Goal: Information Seeking & Learning: Compare options

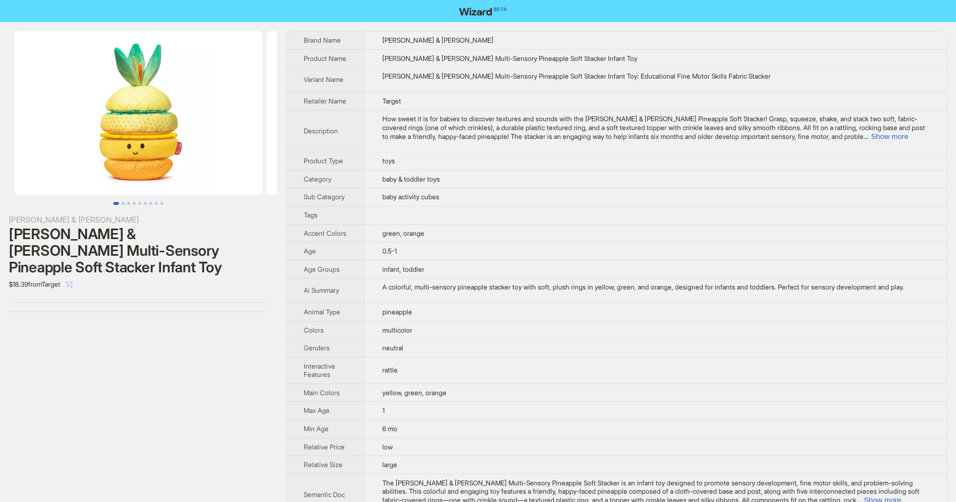
click at [68, 275] on button "button" at bounding box center [69, 284] width 18 height 18
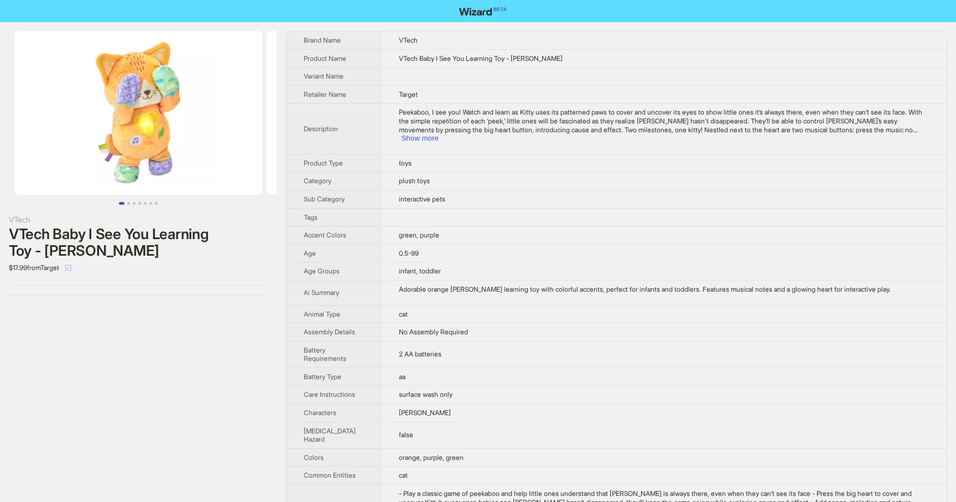
click at [71, 268] on icon "select" at bounding box center [68, 267] width 7 height 7
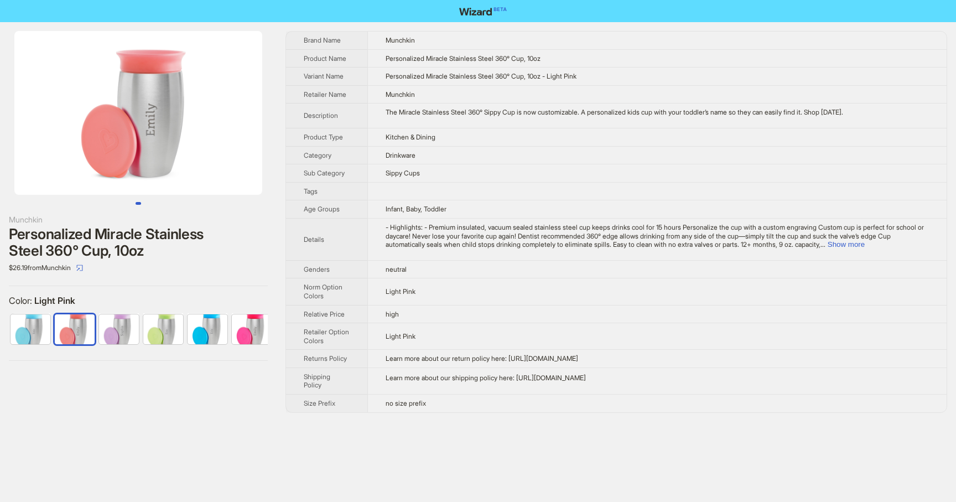
scroll to position [0, 28]
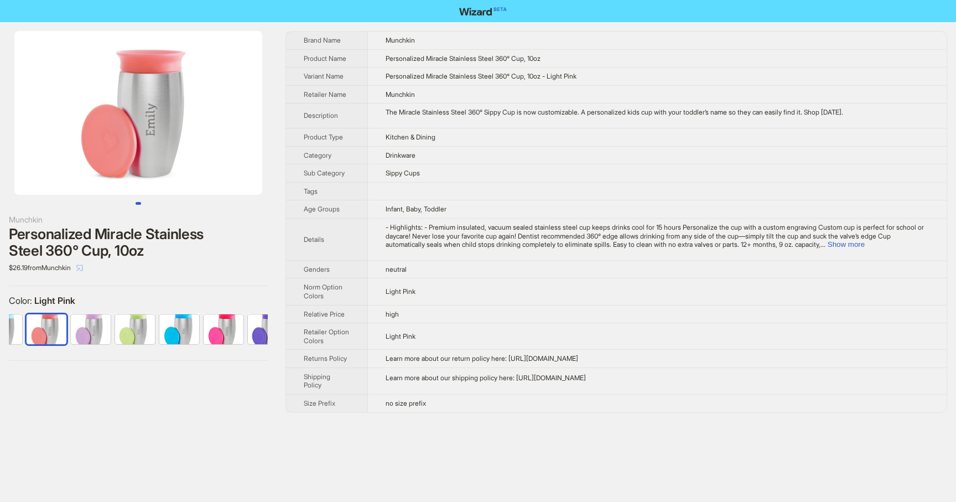
click at [83, 269] on icon "select" at bounding box center [79, 267] width 7 height 7
click at [83, 267] on icon "select" at bounding box center [80, 267] width 6 height 6
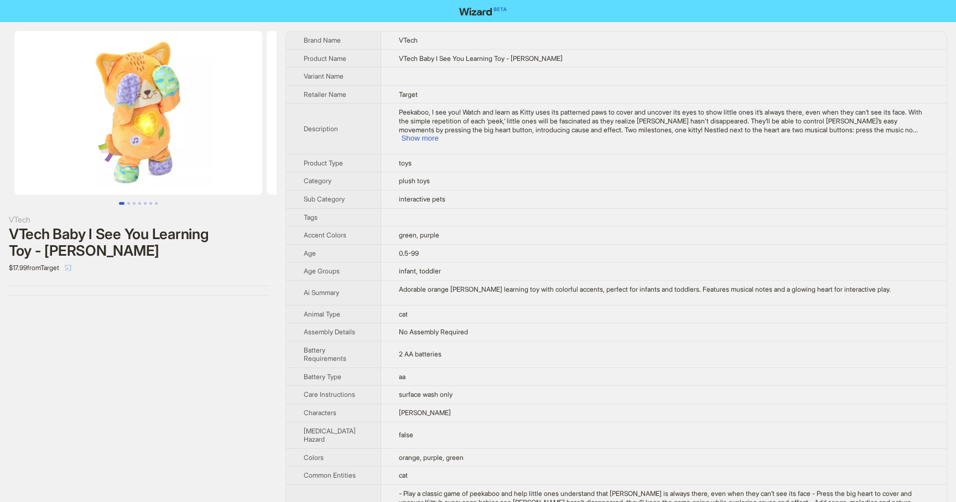
click at [71, 267] on icon "select" at bounding box center [68, 267] width 7 height 7
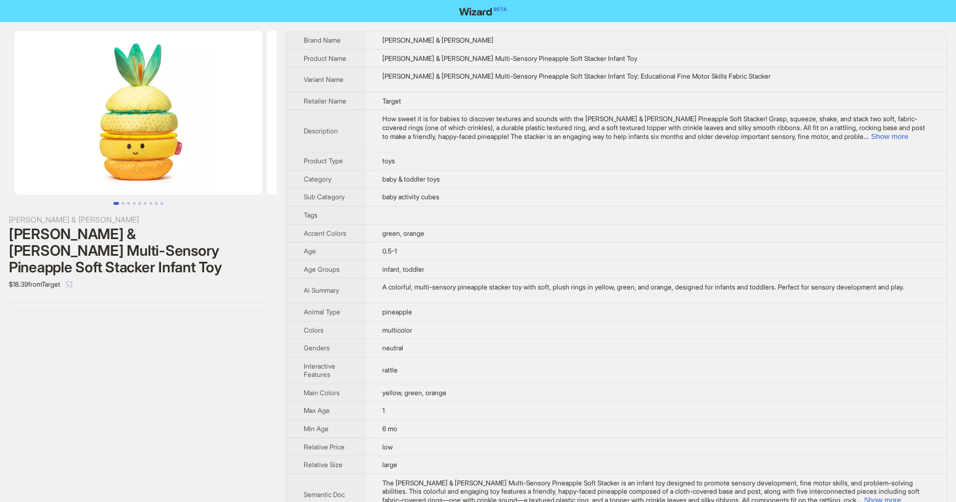
click at [72, 281] on icon "select" at bounding box center [69, 284] width 7 height 7
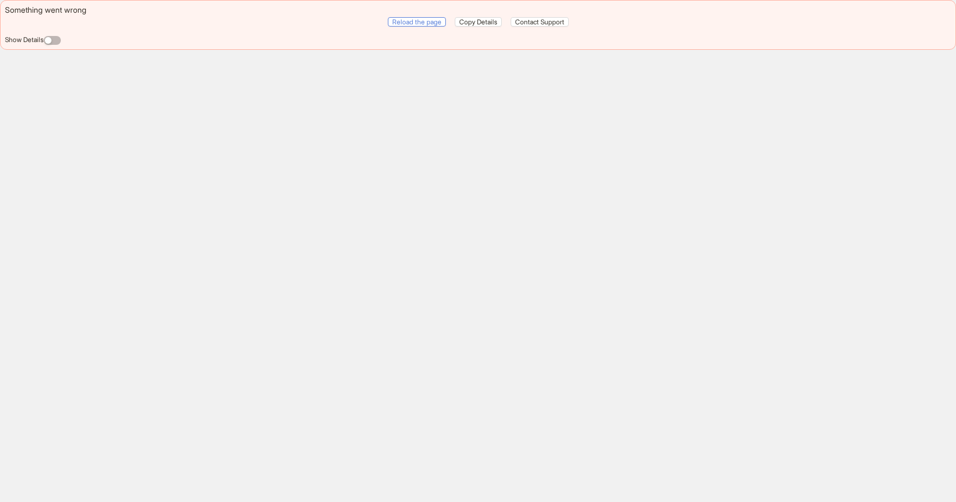
click at [429, 21] on span "Reload the page" at bounding box center [416, 22] width 49 height 8
drag, startPoint x: 0, startPoint y: 0, endPoint x: 428, endPoint y: 21, distance: 428.7
click at [428, 21] on span "Reload the page" at bounding box center [416, 22] width 49 height 8
click at [429, 23] on span "Reload the page" at bounding box center [416, 22] width 49 height 8
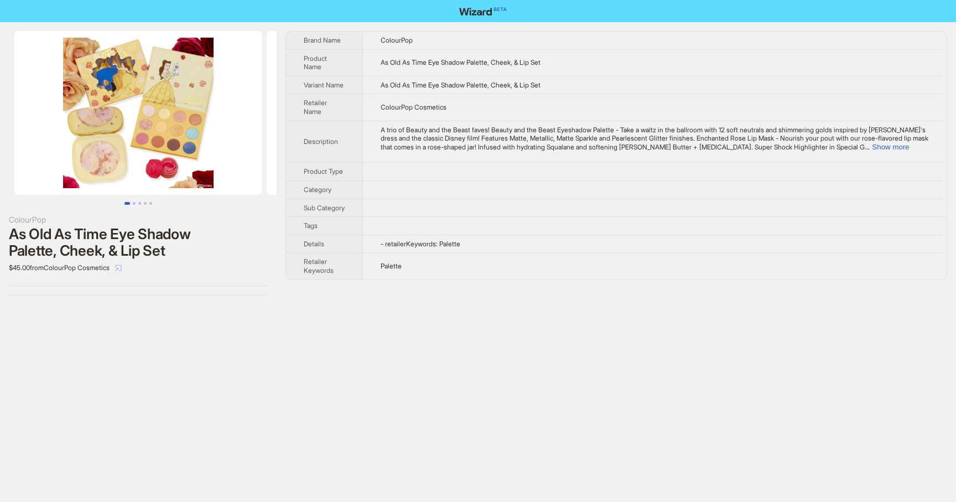
click at [122, 266] on icon "select" at bounding box center [119, 267] width 6 height 6
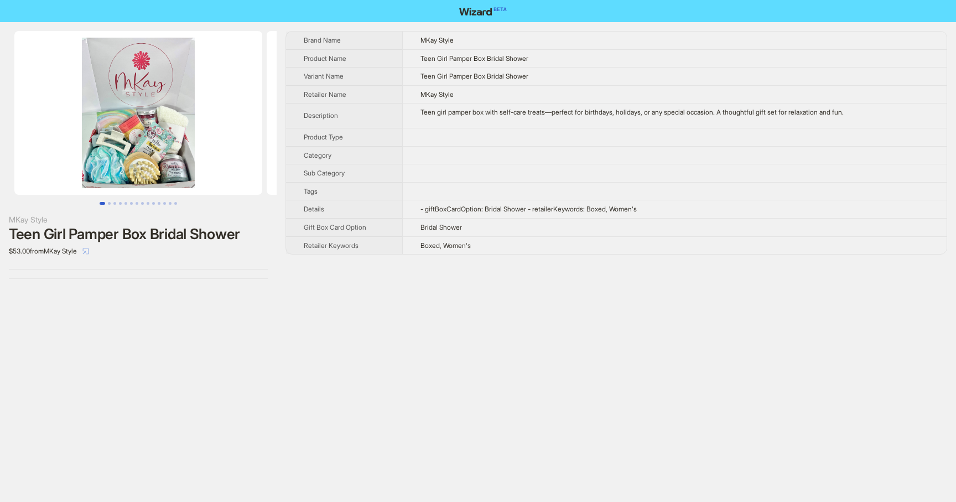
click at [89, 250] on icon "select" at bounding box center [85, 251] width 7 height 7
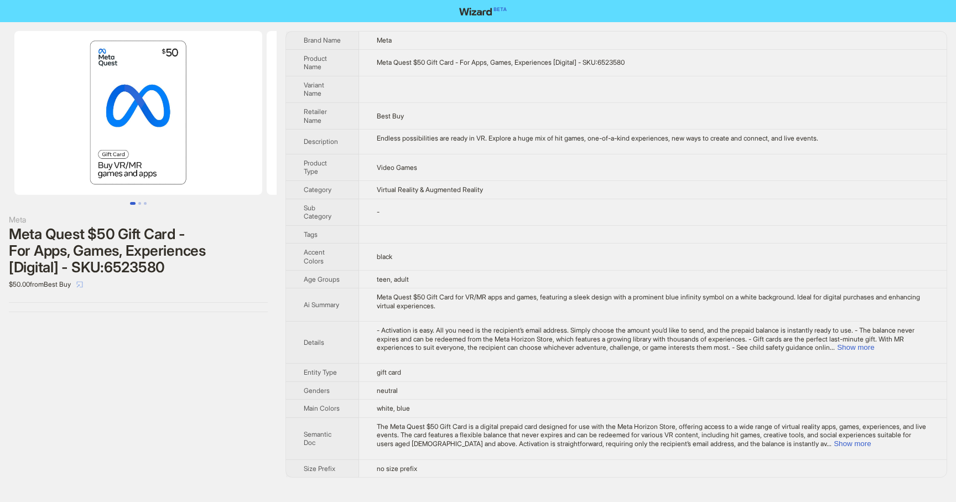
click at [83, 287] on icon "select" at bounding box center [80, 284] width 6 height 6
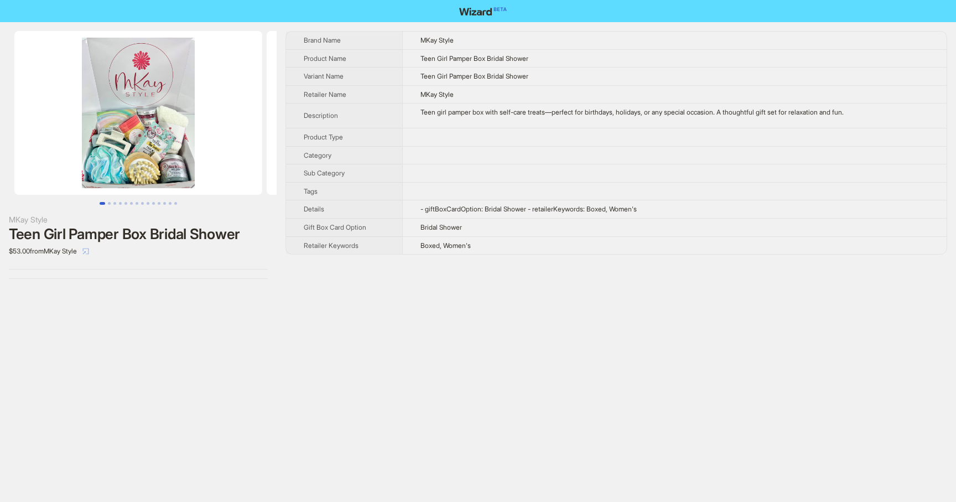
click at [89, 251] on icon "select" at bounding box center [85, 251] width 7 height 7
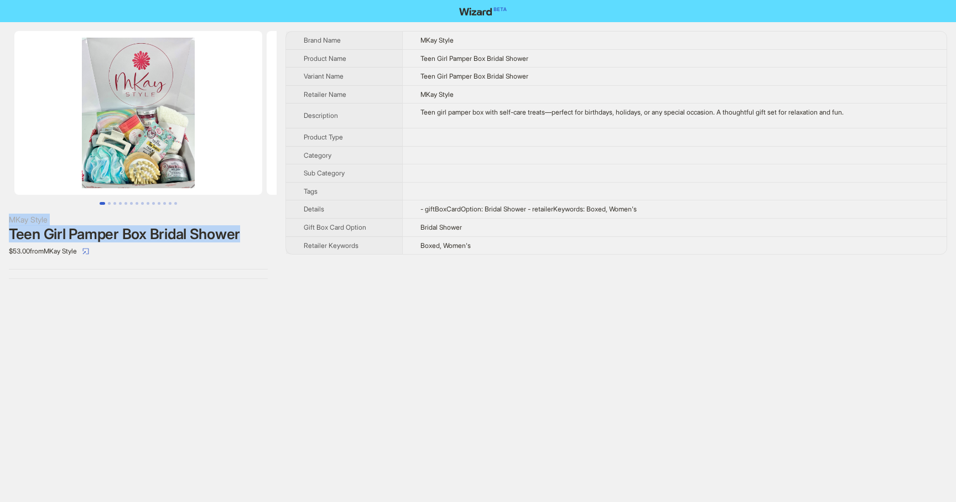
drag, startPoint x: 247, startPoint y: 230, endPoint x: 3, endPoint y: 222, distance: 244.0
click at [3, 222] on div "MKay Style Teen Girl Pamper Box Bridal Shower $53.00 from MKay Style" at bounding box center [138, 155] width 277 height 266
copy div "MKay Style Teen Girl Pamper Box Bridal Shower"
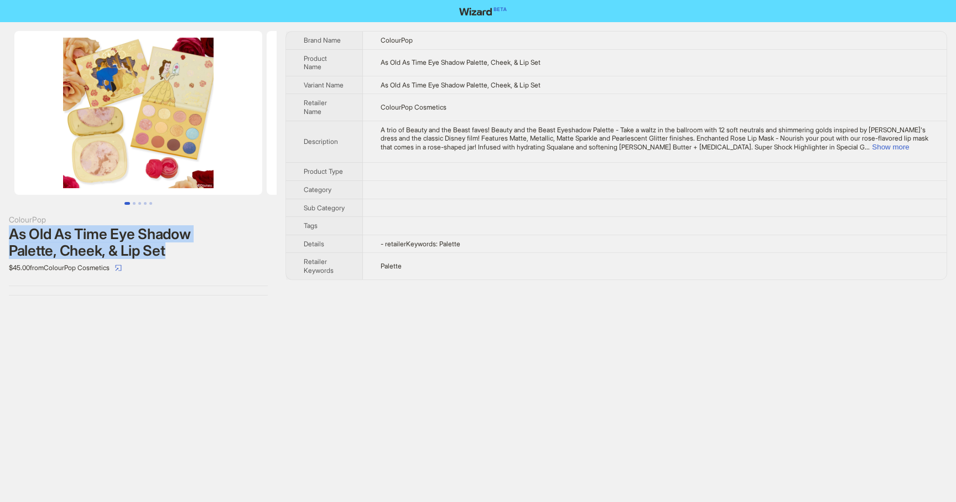
drag, startPoint x: 199, startPoint y: 252, endPoint x: 8, endPoint y: 231, distance: 192.1
click at [9, 231] on div "As Old As Time Eye Shadow Palette, Cheek, & Lip Set" at bounding box center [138, 242] width 259 height 33
copy div "As Old As Time Eye Shadow Palette, Cheek, & Lip Set"
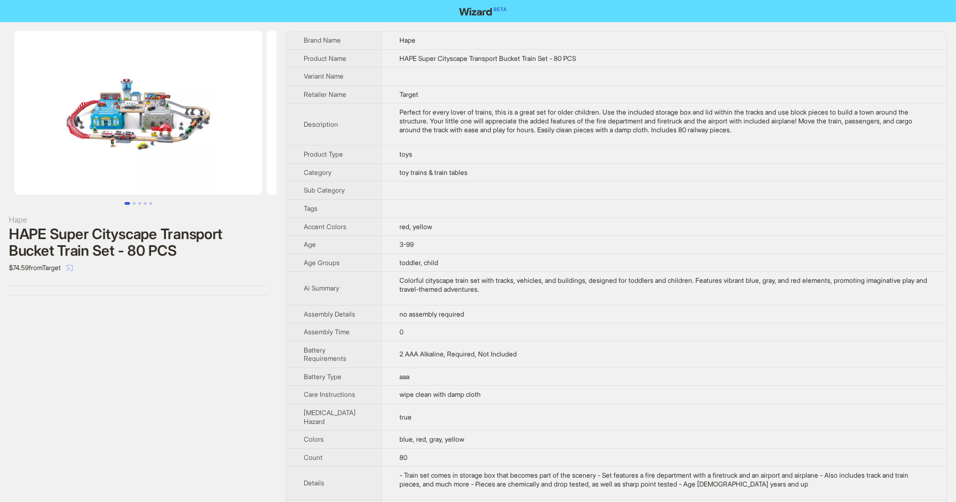
click at [73, 266] on icon "select" at bounding box center [69, 267] width 7 height 7
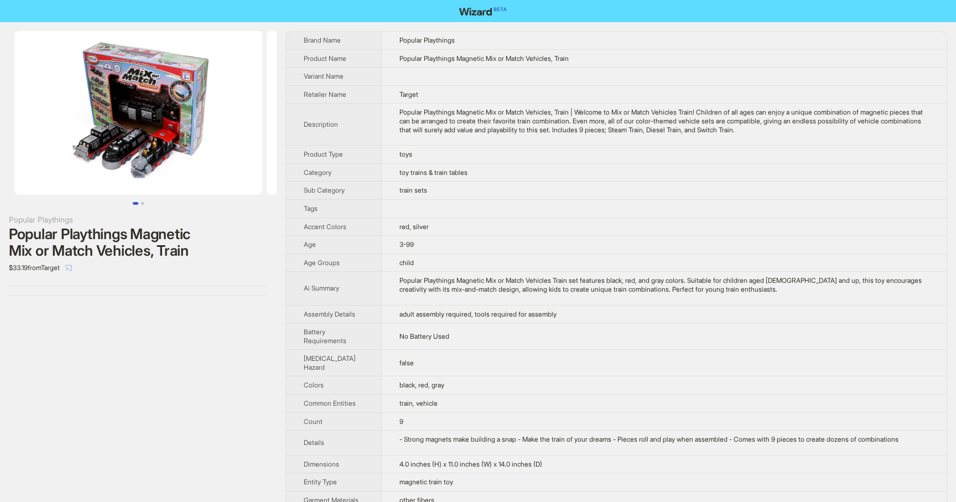
click at [72, 268] on icon "select" at bounding box center [68, 267] width 7 height 7
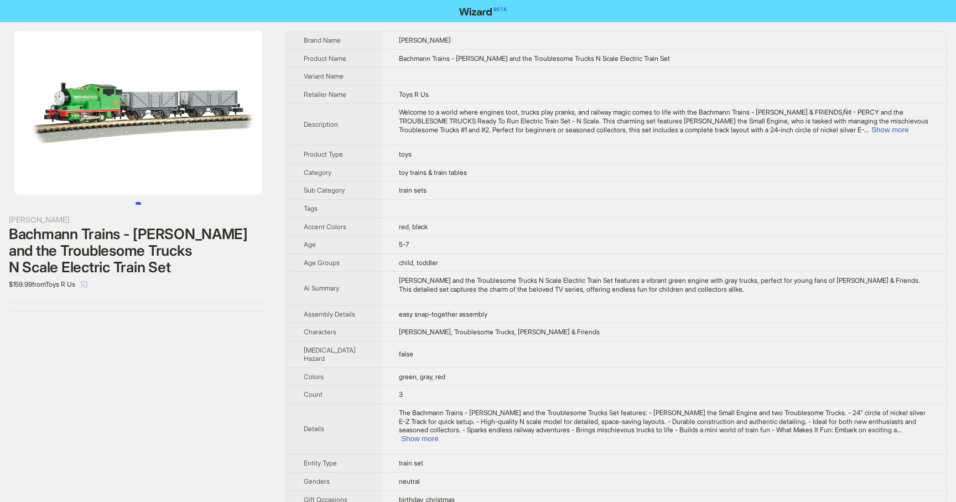
click at [87, 282] on icon "select" at bounding box center [84, 284] width 7 height 7
